Goal: Go to known website: Access a specific website the user already knows

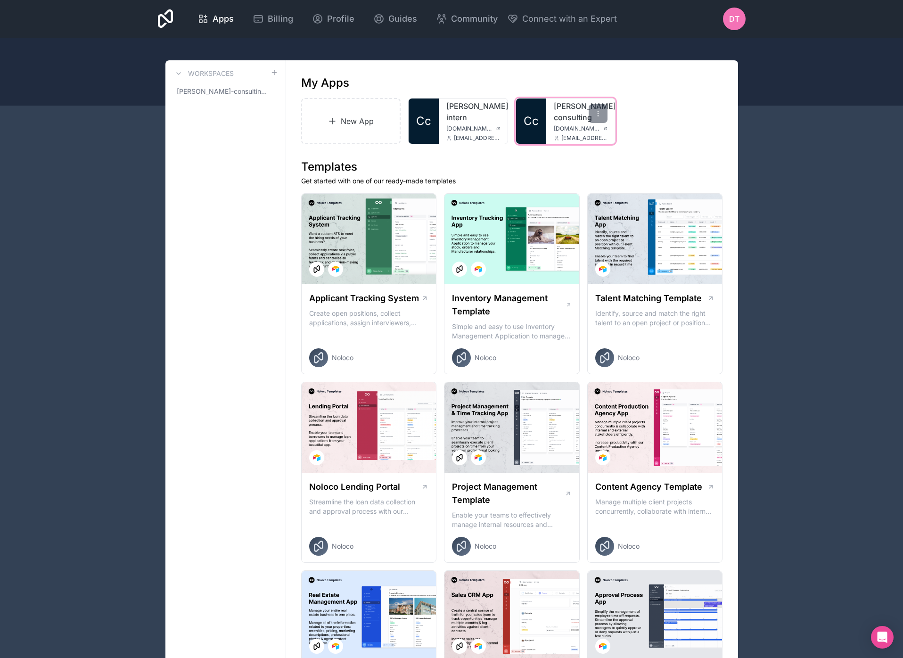
click at [558, 114] on link "[PERSON_NAME]-consulting" at bounding box center [581, 111] width 54 height 23
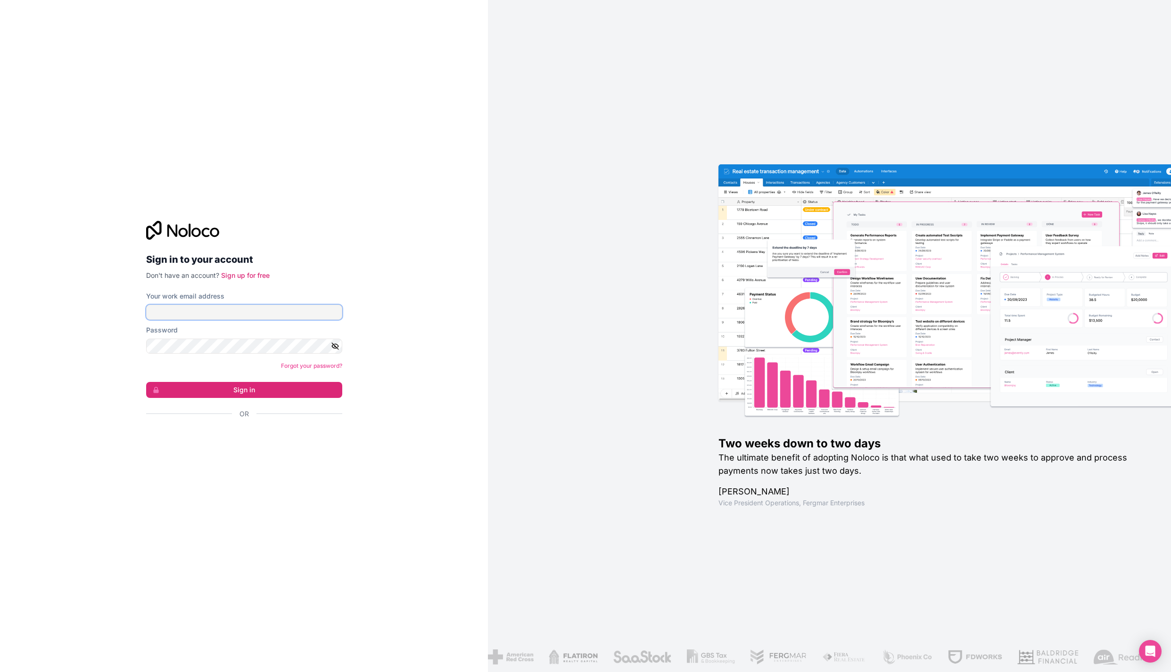
click at [196, 313] on input "Your work email address" at bounding box center [244, 312] width 196 height 15
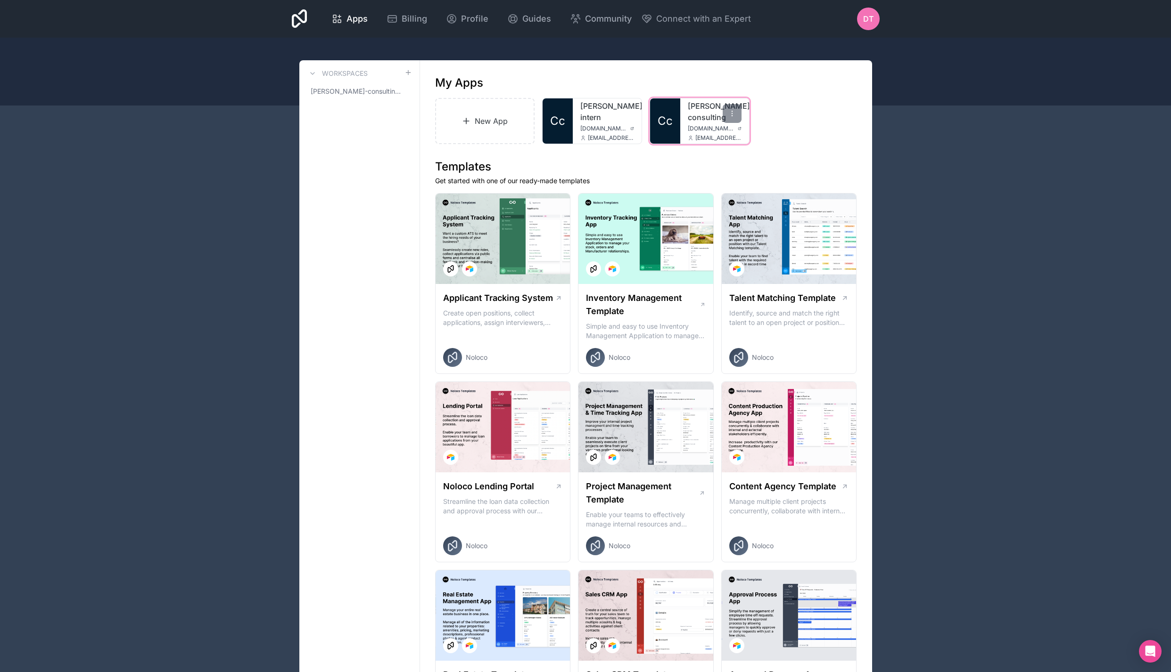
click at [696, 121] on link "[PERSON_NAME]-consulting" at bounding box center [715, 111] width 54 height 23
